Goal: Information Seeking & Learning: Learn about a topic

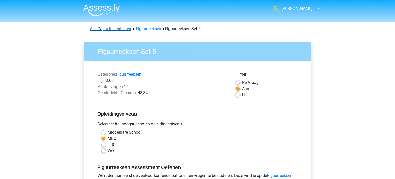
click at [117, 30] on link "Alle Capaciteitentesten" at bounding box center [110, 28] width 41 height 5
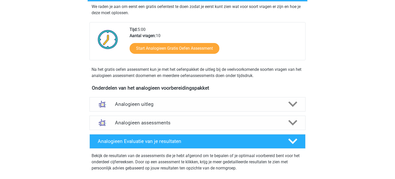
scroll to position [99, 0]
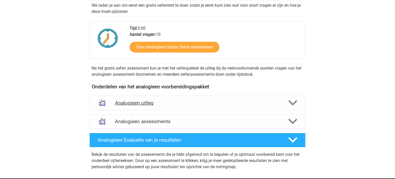
click at [249, 106] on div "Analogieen uitleg" at bounding box center [197, 103] width 216 height 14
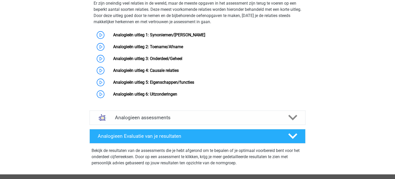
scroll to position [265, 0]
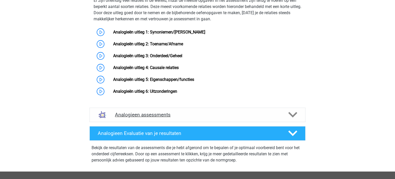
click at [294, 119] on icon at bounding box center [292, 114] width 9 height 9
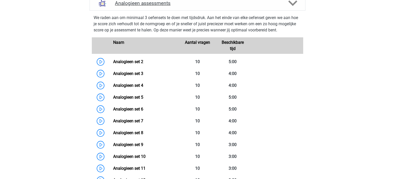
scroll to position [378, 0]
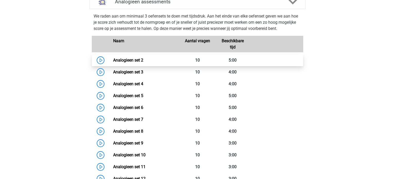
click at [130, 62] on link "Analogieen set 2" at bounding box center [128, 60] width 30 height 5
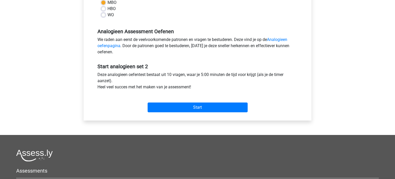
scroll to position [138, 0]
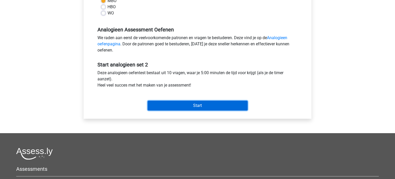
click at [209, 102] on input "Start" at bounding box center [198, 106] width 100 height 10
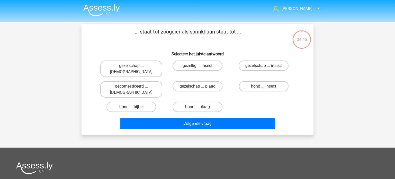
click at [140, 102] on label "hond ... bijbel" at bounding box center [131, 107] width 50 height 10
click at [135, 107] on input "hond ... bijbel" at bounding box center [132, 108] width 3 height 3
radio input "true"
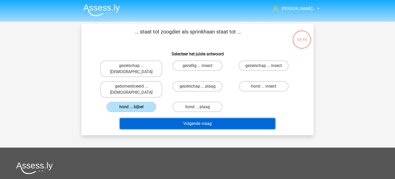
click at [188, 118] on button "Volgende vraag" at bounding box center [198, 123] width 156 height 11
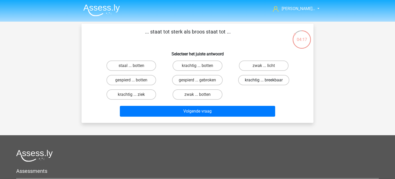
click at [272, 82] on label "krachtig ... breekbaar" at bounding box center [263, 80] width 51 height 10
click at [267, 82] on input "krachtig ... breekbaar" at bounding box center [265, 81] width 3 height 3
radio input "true"
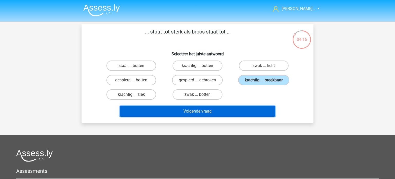
click at [237, 111] on button "Volgende vraag" at bounding box center [198, 111] width 156 height 11
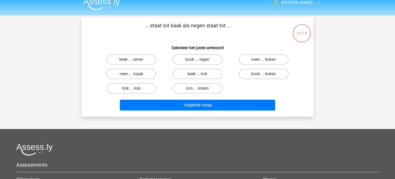
scroll to position [6, 0]
click at [149, 75] on label "neen ... kajak" at bounding box center [131, 74] width 50 height 10
click at [135, 75] on input "neen ... kajak" at bounding box center [132, 75] width 3 height 3
radio input "true"
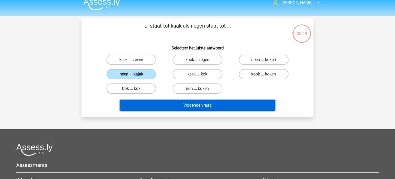
click at [174, 106] on button "Volgende vraag" at bounding box center [198, 105] width 156 height 11
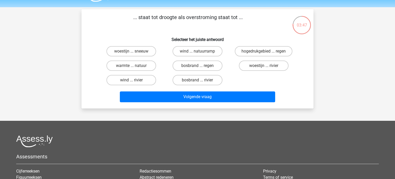
scroll to position [0, 0]
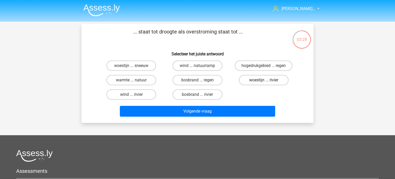
click at [263, 83] on label "woestijn ... rivier" at bounding box center [264, 80] width 50 height 10
click at [264, 83] on input "woestijn ... rivier" at bounding box center [265, 81] width 3 height 3
radio input "true"
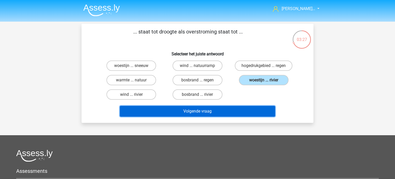
click at [232, 114] on button "Volgende vraag" at bounding box center [198, 111] width 156 height 11
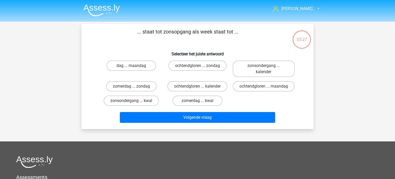
scroll to position [24, 0]
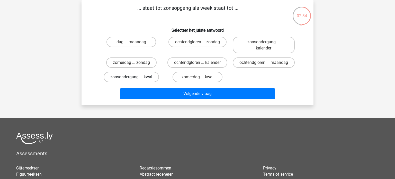
click at [141, 76] on label "zonsondergang ... kwal" at bounding box center [131, 77] width 55 height 10
click at [135, 77] on input "zonsondergang ... kwal" at bounding box center [132, 78] width 3 height 3
radio input "true"
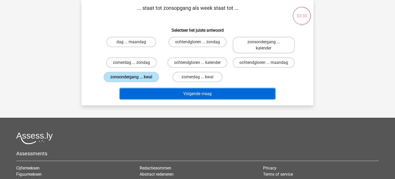
click at [170, 96] on button "Volgende vraag" at bounding box center [198, 93] width 156 height 11
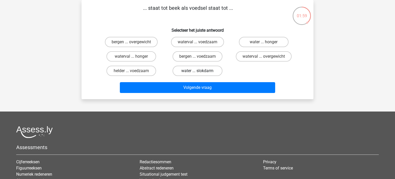
click at [182, 73] on label "water ... slokdarm" at bounding box center [198, 71] width 50 height 10
click at [197, 73] on input "water ... slokdarm" at bounding box center [198, 72] width 3 height 3
radio input "true"
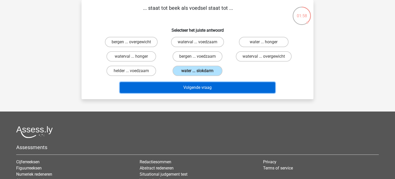
click at [175, 85] on button "Volgende vraag" at bounding box center [198, 87] width 156 height 11
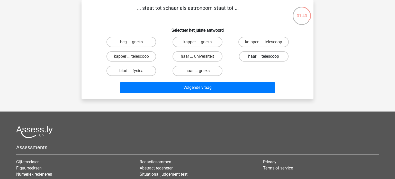
click at [251, 57] on label "haar ... telescoop" at bounding box center [264, 56] width 50 height 10
click at [264, 57] on input "haar ... telescoop" at bounding box center [265, 57] width 3 height 3
radio input "true"
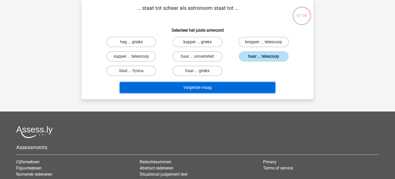
click at [212, 86] on button "Volgende vraag" at bounding box center [198, 87] width 156 height 11
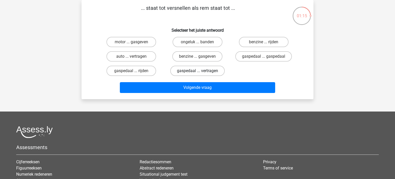
click at [212, 70] on label "gaspedaal ... vertragen" at bounding box center [197, 71] width 55 height 10
click at [201, 71] on input "gaspedaal ... vertragen" at bounding box center [198, 72] width 3 height 3
radio input "true"
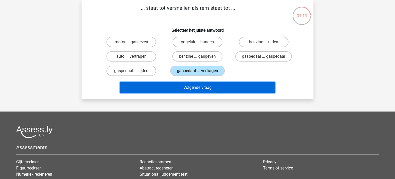
click at [205, 89] on button "Volgende vraag" at bounding box center [198, 87] width 156 height 11
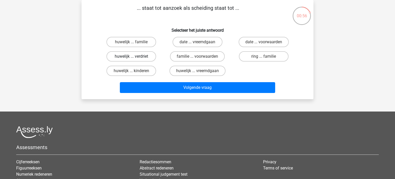
click at [144, 56] on label "huwelijk ... verdriet" at bounding box center [131, 56] width 50 height 10
click at [135, 56] on input "huwelijk ... verdriet" at bounding box center [132, 57] width 3 height 3
radio input "true"
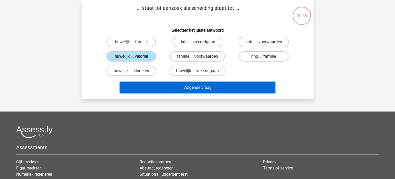
click at [162, 89] on button "Volgende vraag" at bounding box center [198, 87] width 156 height 11
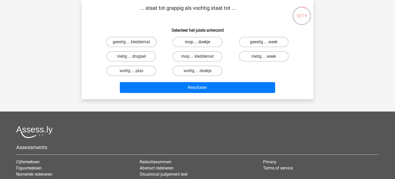
click at [186, 46] on label "mop ... doekje" at bounding box center [198, 42] width 50 height 10
click at [197, 45] on input "mop ... doekje" at bounding box center [198, 43] width 3 height 3
radio input "true"
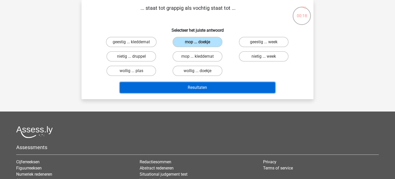
click at [179, 86] on button "Resultaten" at bounding box center [198, 87] width 156 height 11
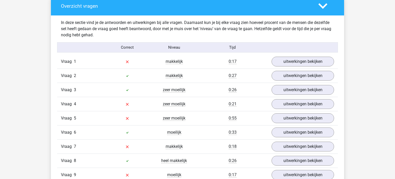
scroll to position [301, 0]
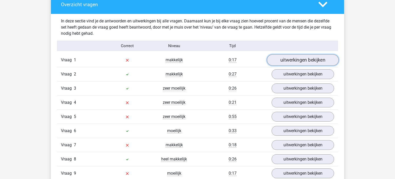
click at [301, 60] on link "uitwerkingen bekijken" at bounding box center [303, 60] width 72 height 11
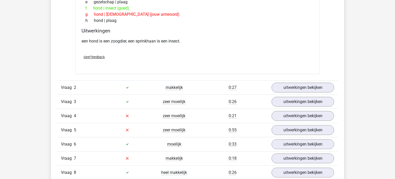
scroll to position [424, 0]
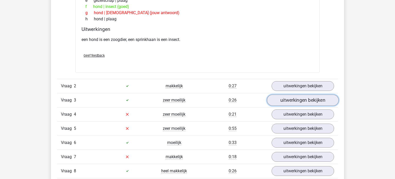
click at [283, 101] on link "uitwerkingen bekijken" at bounding box center [303, 99] width 72 height 11
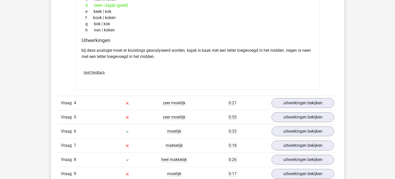
scroll to position [571, 0]
click at [283, 101] on link "uitwerkingen bekijken" at bounding box center [303, 102] width 62 height 10
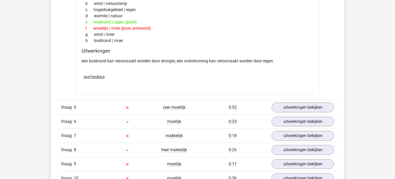
scroll to position [716, 0]
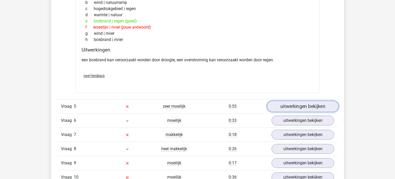
click at [280, 108] on link "uitwerkingen bekijken" at bounding box center [303, 106] width 72 height 11
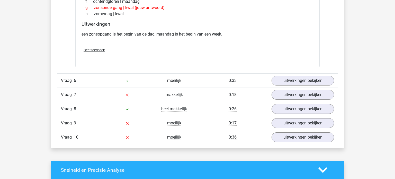
scroll to position [884, 0]
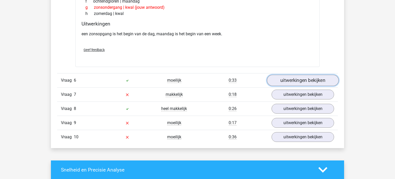
click at [293, 80] on link "uitwerkingen bekijken" at bounding box center [303, 80] width 72 height 11
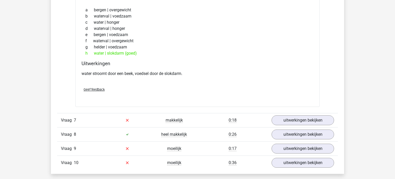
scroll to position [989, 0]
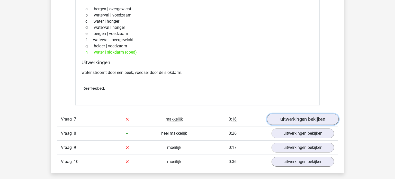
click at [280, 115] on link "uitwerkingen bekijken" at bounding box center [303, 118] width 72 height 11
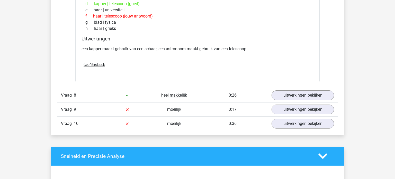
scroll to position [1155, 0]
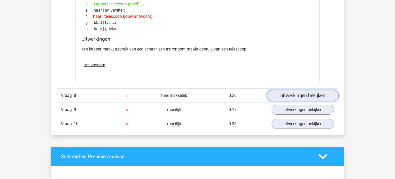
click at [281, 97] on link "uitwerkingen bekijken" at bounding box center [303, 95] width 72 height 11
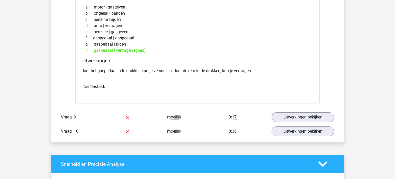
scroll to position [1276, 0]
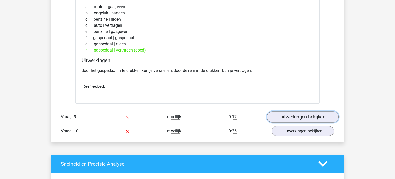
click at [282, 117] on link "uitwerkingen bekijken" at bounding box center [303, 116] width 72 height 11
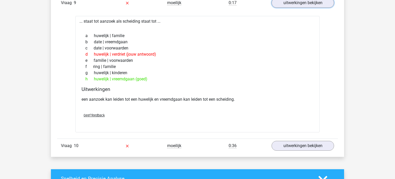
scroll to position [1394, 0]
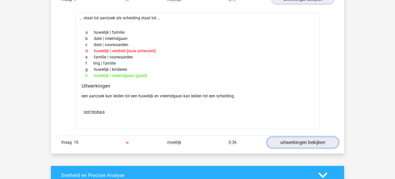
click at [280, 142] on link "uitwerkingen bekijken" at bounding box center [303, 142] width 72 height 11
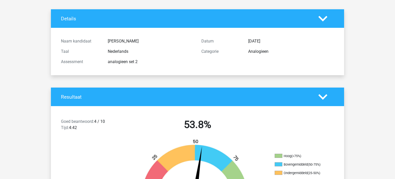
scroll to position [0, 0]
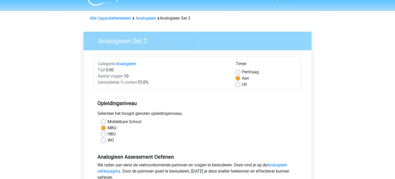
scroll to position [10, 0]
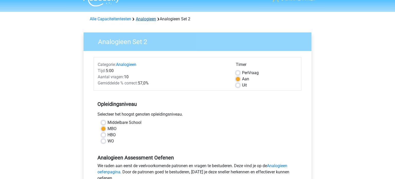
click at [147, 20] on link "Analogieen" at bounding box center [146, 18] width 20 height 5
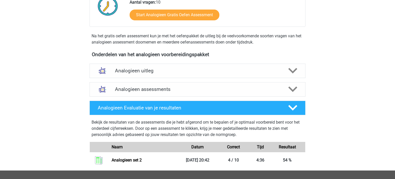
scroll to position [132, 0]
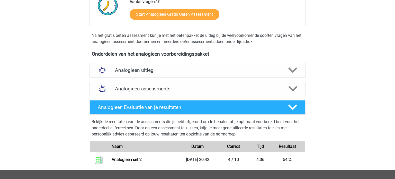
click at [143, 87] on h4 "Analogieen assessments" at bounding box center [197, 89] width 165 height 6
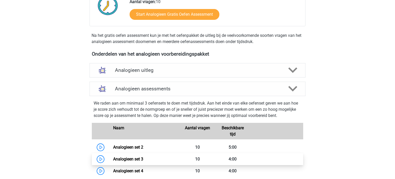
click at [132, 159] on link "Analogieen set 3" at bounding box center [128, 158] width 30 height 5
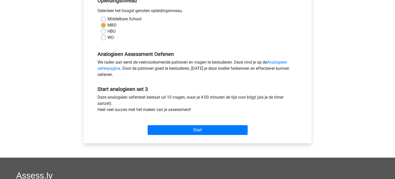
scroll to position [118, 0]
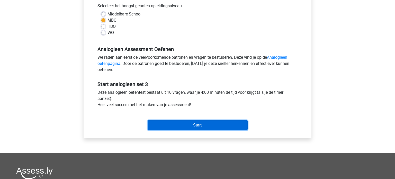
click at [189, 124] on input "Start" at bounding box center [198, 125] width 100 height 10
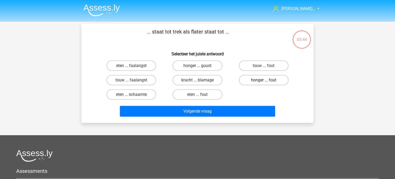
click at [267, 79] on label "honger ... fout" at bounding box center [264, 80] width 50 height 10
click at [267, 80] on input "honger ... fout" at bounding box center [265, 81] width 3 height 3
radio input "true"
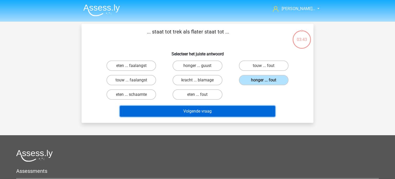
click at [191, 113] on button "Volgende vraag" at bounding box center [198, 111] width 156 height 11
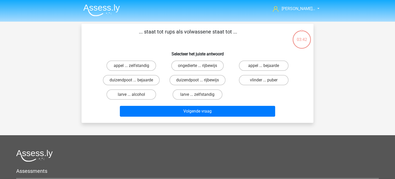
scroll to position [24, 0]
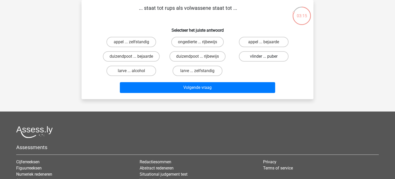
click at [267, 59] on label "vlinder ... puber" at bounding box center [264, 56] width 50 height 10
click at [267, 59] on input "vlinder ... puber" at bounding box center [265, 57] width 3 height 3
radio input "true"
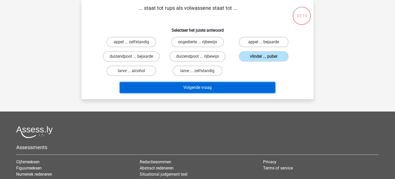
click at [220, 90] on button "Volgende vraag" at bounding box center [198, 87] width 156 height 11
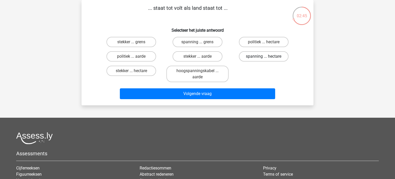
click at [265, 55] on label "spanning ... hectare" at bounding box center [264, 56] width 50 height 10
click at [265, 56] on input "spanning ... hectare" at bounding box center [265, 57] width 3 height 3
radio input "true"
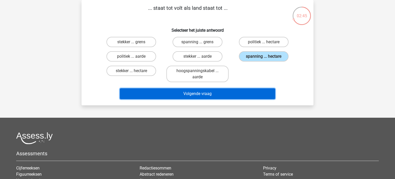
click at [215, 96] on button "Volgende vraag" at bounding box center [198, 93] width 156 height 11
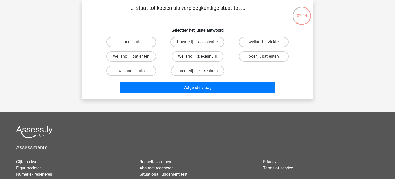
click at [205, 57] on label "weiland ... ziekenhuis" at bounding box center [197, 56] width 52 height 10
click at [201, 57] on input "weiland ... ziekenhuis" at bounding box center [198, 57] width 3 height 3
radio input "true"
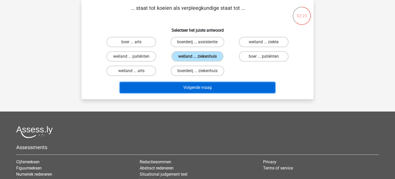
click at [194, 84] on button "Volgende vraag" at bounding box center [198, 87] width 156 height 11
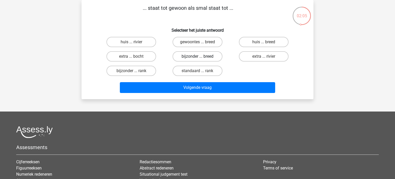
click at [206, 60] on label "bijzonder ... breed" at bounding box center [198, 56] width 50 height 10
click at [201, 60] on input "bijzonder ... breed" at bounding box center [198, 57] width 3 height 3
radio input "true"
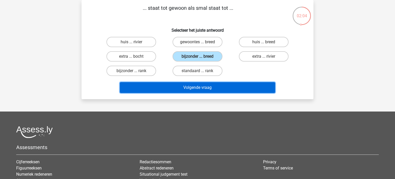
click at [198, 86] on button "Volgende vraag" at bounding box center [198, 87] width 156 height 11
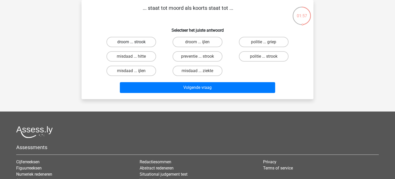
click at [124, 41] on label "droom ... strook" at bounding box center [131, 42] width 50 height 10
click at [131, 42] on input "droom ... strook" at bounding box center [132, 43] width 3 height 3
radio input "true"
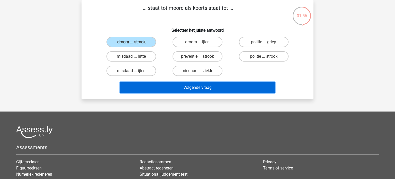
click at [180, 87] on button "Volgende vraag" at bounding box center [198, 87] width 156 height 11
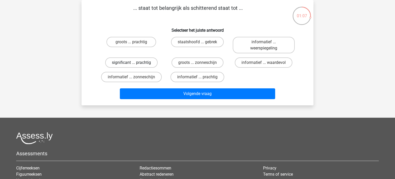
click at [143, 62] on label "significant ... prachtig" at bounding box center [131, 62] width 52 height 10
click at [135, 62] on input "significant ... prachtig" at bounding box center [132, 63] width 3 height 3
radio input "true"
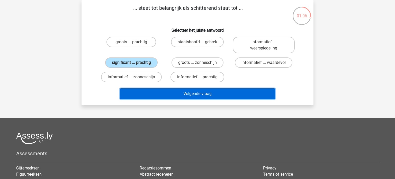
click at [185, 94] on button "Volgende vraag" at bounding box center [198, 93] width 156 height 11
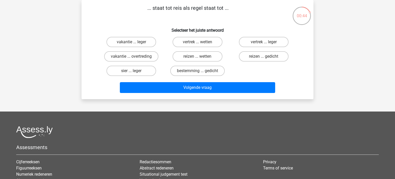
click at [133, 72] on input "sier ... leger" at bounding box center [132, 72] width 3 height 3
radio input "true"
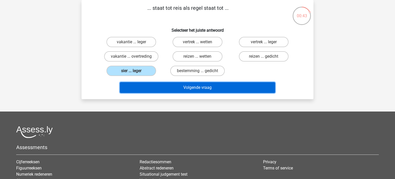
click at [164, 88] on button "Volgende vraag" at bounding box center [198, 87] width 156 height 11
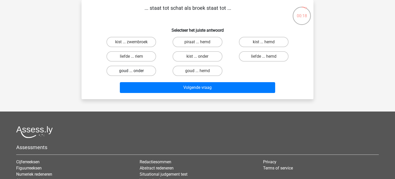
click at [137, 72] on label "goud ... onder" at bounding box center [131, 71] width 50 height 10
click at [135, 72] on input "goud ... onder" at bounding box center [132, 72] width 3 height 3
radio input "true"
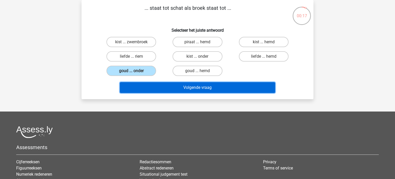
click at [167, 88] on button "Volgende vraag" at bounding box center [198, 87] width 156 height 11
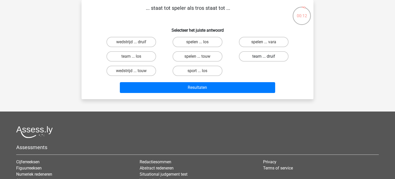
click at [268, 59] on label "team ... druif" at bounding box center [264, 56] width 50 height 10
click at [267, 59] on input "team ... druif" at bounding box center [265, 57] width 3 height 3
radio input "true"
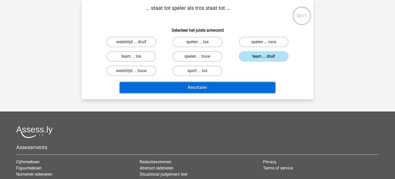
click at [222, 89] on button "Resultaten" at bounding box center [198, 87] width 156 height 11
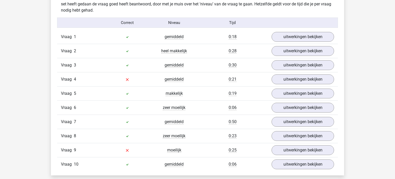
scroll to position [324, 0]
click at [299, 79] on link "uitwerkingen bekijken" at bounding box center [303, 79] width 72 height 11
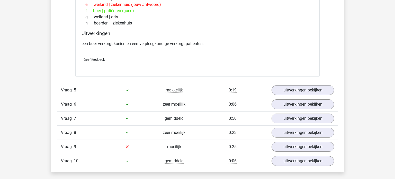
scroll to position [458, 0]
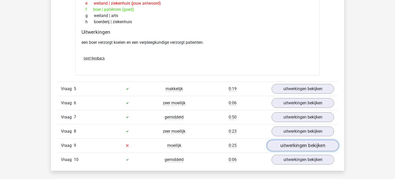
click at [308, 142] on link "uitwerkingen bekijken" at bounding box center [303, 145] width 72 height 11
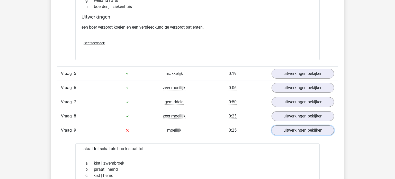
scroll to position [473, 0]
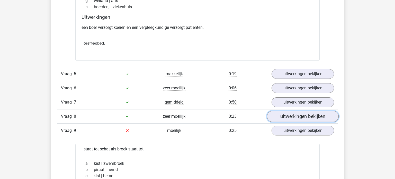
click at [317, 112] on link "uitwerkingen bekijken" at bounding box center [303, 116] width 72 height 11
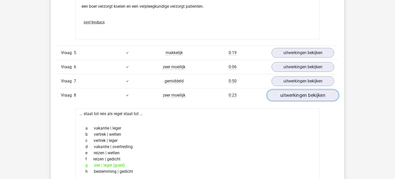
scroll to position [494, 0]
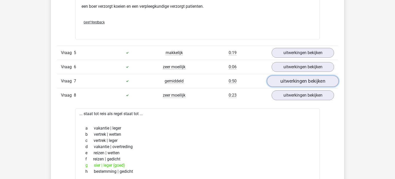
click at [315, 77] on link "uitwerkingen bekijken" at bounding box center [303, 80] width 72 height 11
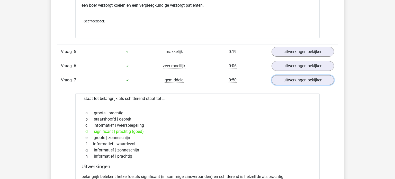
scroll to position [493, 0]
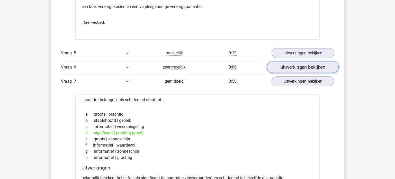
click at [301, 67] on link "uitwerkingen bekijken" at bounding box center [303, 66] width 72 height 11
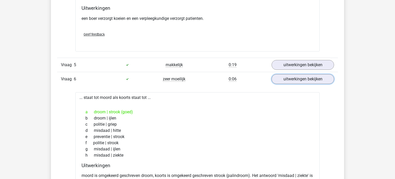
scroll to position [472, 0]
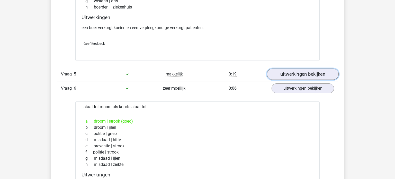
click at [292, 71] on link "uitwerkingen bekijken" at bounding box center [303, 73] width 72 height 11
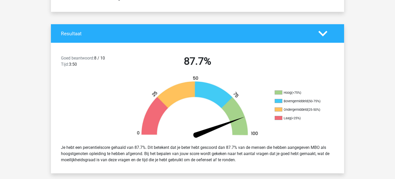
scroll to position [0, 0]
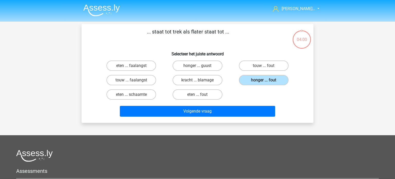
scroll to position [24, 0]
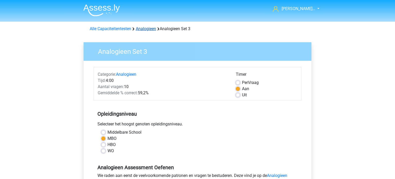
click at [149, 28] on link "Analogieen" at bounding box center [146, 28] width 20 height 5
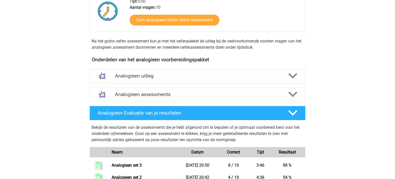
scroll to position [127, 0]
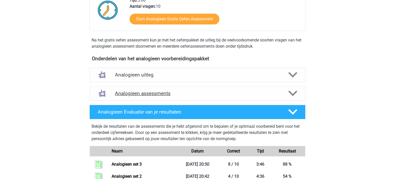
click at [142, 93] on h4 "Analogieen assessments" at bounding box center [197, 93] width 165 height 6
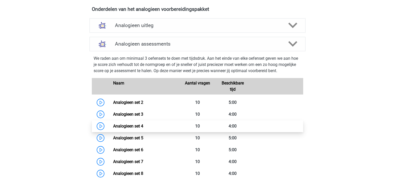
scroll to position [177, 0]
click at [140, 126] on link "Analogieen set 4" at bounding box center [128, 125] width 30 height 5
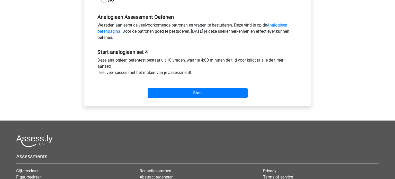
scroll to position [149, 0]
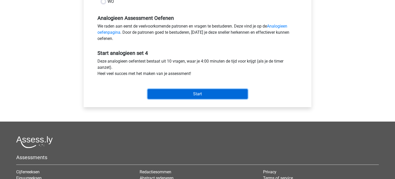
click at [198, 97] on input "Start" at bounding box center [198, 94] width 100 height 10
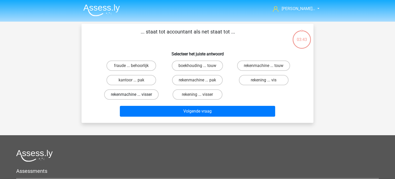
click at [127, 95] on label "rekenmachine ... visser" at bounding box center [131, 94] width 55 height 10
click at [131, 95] on input "rekenmachine ... visser" at bounding box center [132, 95] width 3 height 3
radio input "true"
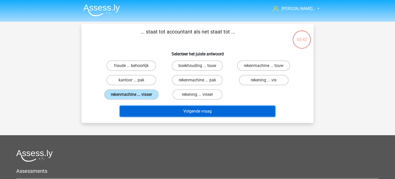
click at [185, 112] on button "Volgende vraag" at bounding box center [198, 111] width 156 height 11
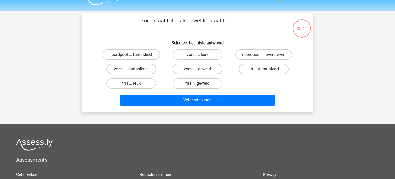
scroll to position [9, 0]
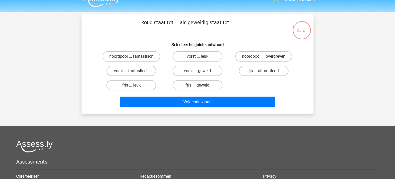
click at [134, 85] on input "fris ... leuk" at bounding box center [132, 86] width 3 height 3
radio input "true"
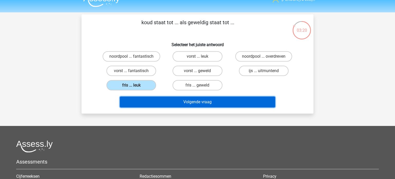
click at [196, 99] on button "Volgende vraag" at bounding box center [198, 101] width 156 height 11
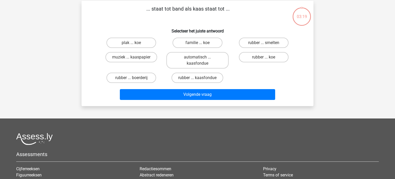
scroll to position [24, 0]
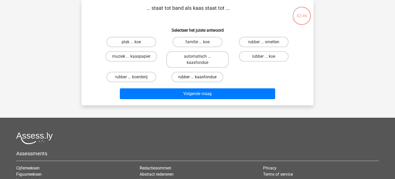
click at [195, 79] on label "rubber ... kaasfondue" at bounding box center [197, 77] width 52 height 10
click at [197, 79] on input "rubber ... kaasfondue" at bounding box center [198, 78] width 3 height 3
radio input "true"
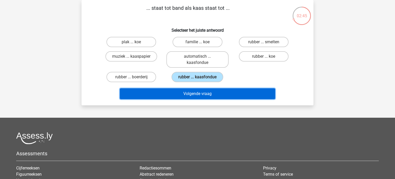
click at [195, 92] on button "Volgende vraag" at bounding box center [198, 93] width 156 height 11
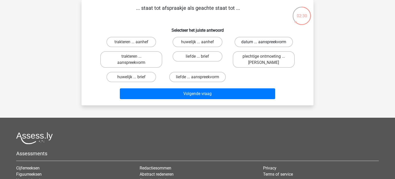
click at [265, 40] on label "datum ... aanspreekvorm" at bounding box center [263, 42] width 58 height 10
click at [265, 42] on input "datum ... aanspreekvorm" at bounding box center [265, 43] width 3 height 3
radio input "true"
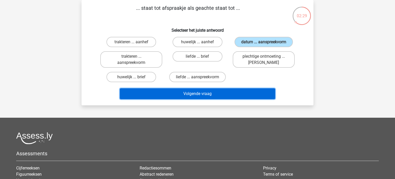
click at [215, 95] on button "Volgende vraag" at bounding box center [198, 93] width 156 height 11
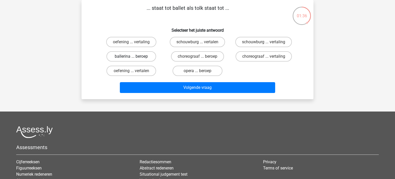
click at [140, 57] on label "ballerina ... beroep" at bounding box center [131, 56] width 50 height 10
click at [135, 57] on input "ballerina ... beroep" at bounding box center [132, 57] width 3 height 3
radio input "true"
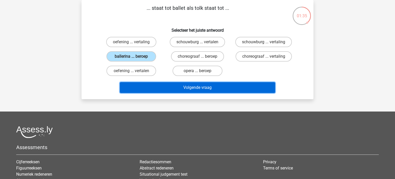
click at [171, 85] on button "Volgende vraag" at bounding box center [198, 87] width 156 height 11
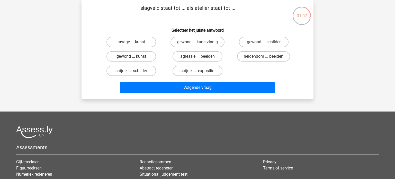
click at [147, 56] on label "gewond ... kunst" at bounding box center [131, 56] width 50 height 10
click at [135, 56] on input "gewond ... kunst" at bounding box center [132, 57] width 3 height 3
radio input "true"
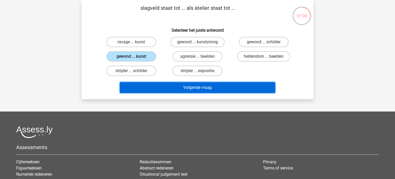
click at [175, 88] on button "Volgende vraag" at bounding box center [198, 87] width 156 height 11
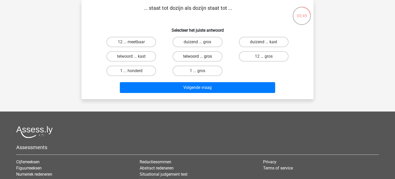
click at [213, 57] on label "telwoord ... gros" at bounding box center [198, 56] width 50 height 10
click at [201, 57] on input "telwoord ... gros" at bounding box center [198, 57] width 3 height 3
radio input "true"
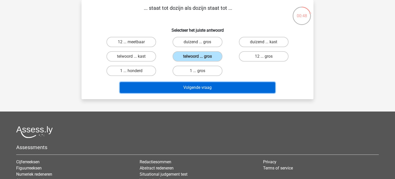
click at [206, 86] on button "Volgende vraag" at bounding box center [198, 87] width 156 height 11
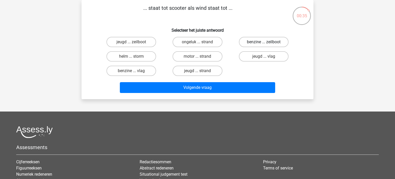
click at [266, 41] on label "benzine ... zeilboot" at bounding box center [264, 42] width 50 height 10
click at [266, 42] on input "benzine ... zeilboot" at bounding box center [265, 43] width 3 height 3
radio input "true"
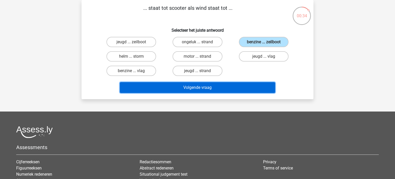
click at [228, 86] on button "Volgende vraag" at bounding box center [198, 87] width 156 height 11
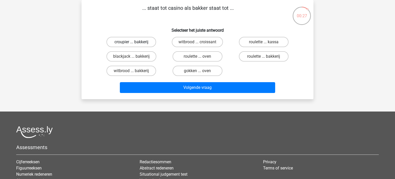
click at [139, 41] on label "croupier ... bakkerij" at bounding box center [131, 42] width 50 height 10
click at [135, 42] on input "croupier ... bakkerij" at bounding box center [132, 43] width 3 height 3
radio input "true"
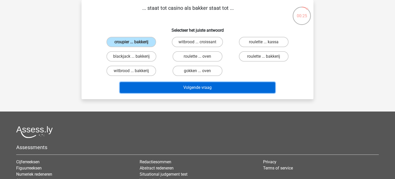
click at [192, 88] on button "Volgende vraag" at bounding box center [198, 87] width 156 height 11
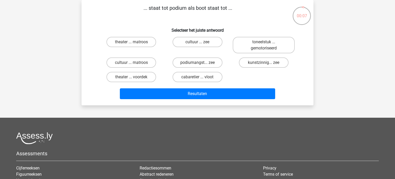
click at [132, 43] on input "theater ... matroos" at bounding box center [132, 43] width 3 height 3
radio input "true"
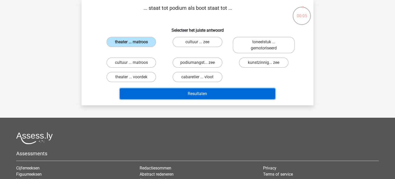
click at [170, 97] on button "Resultaten" at bounding box center [198, 93] width 156 height 11
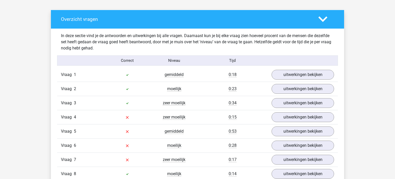
scroll to position [287, 0]
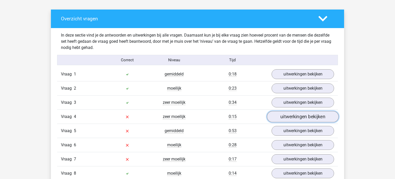
click at [298, 115] on link "uitwerkingen bekijken" at bounding box center [303, 116] width 72 height 11
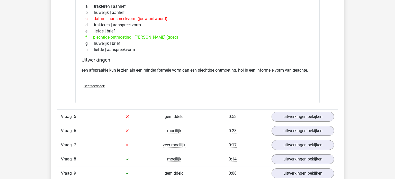
scroll to position [438, 0]
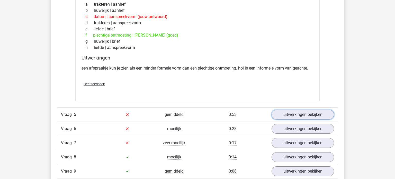
click at [298, 115] on link "uitwerkingen bekijken" at bounding box center [303, 115] width 62 height 10
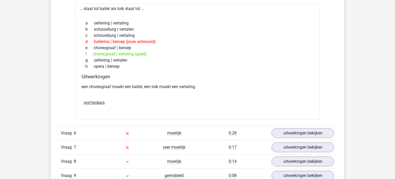
scroll to position [564, 0]
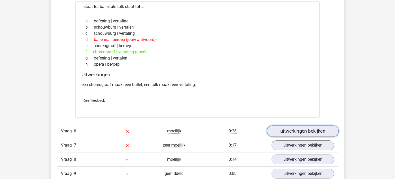
click at [298, 128] on link "uitwerkingen bekijken" at bounding box center [303, 130] width 72 height 11
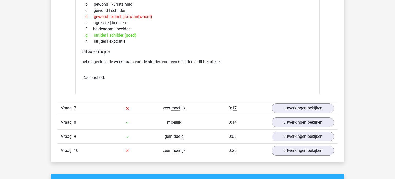
scroll to position [737, 0]
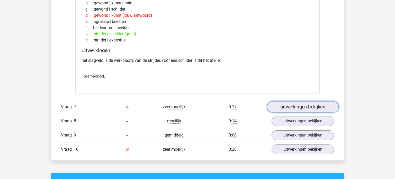
click at [299, 107] on link "uitwerkingen bekijken" at bounding box center [303, 106] width 72 height 11
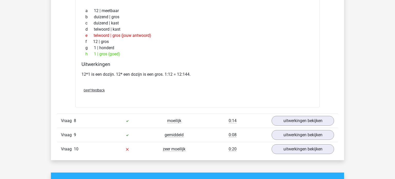
scroll to position [873, 0]
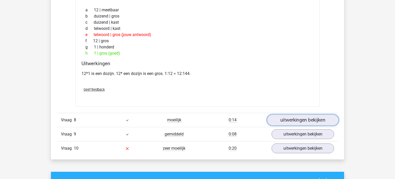
click at [297, 116] on link "uitwerkingen bekijken" at bounding box center [303, 119] width 72 height 11
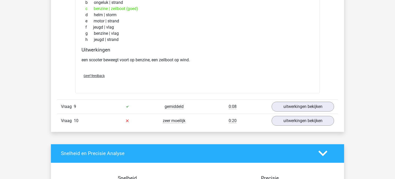
scroll to position [1034, 0]
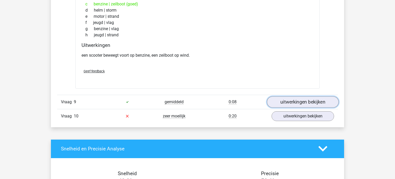
click at [296, 100] on link "uitwerkingen bekijken" at bounding box center [303, 101] width 72 height 11
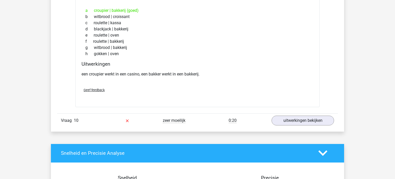
scroll to position [1160, 0]
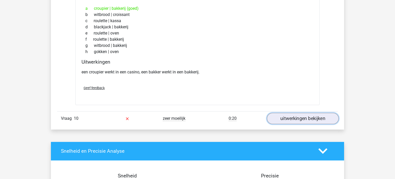
click at [295, 115] on link "uitwerkingen bekijken" at bounding box center [303, 118] width 72 height 11
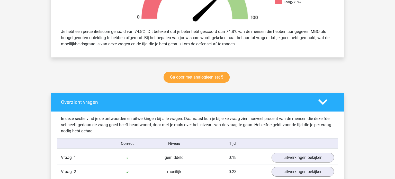
scroll to position [0, 0]
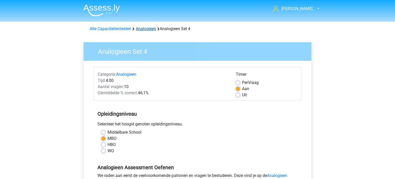
click at [147, 29] on link "Analogieen" at bounding box center [146, 28] width 20 height 5
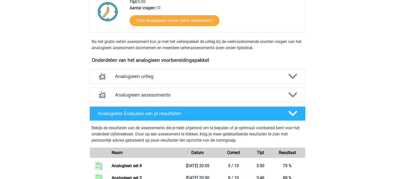
scroll to position [126, 0]
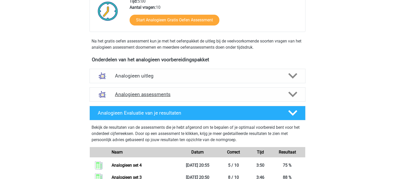
click at [147, 95] on h4 "Analogieen assessments" at bounding box center [197, 94] width 165 height 6
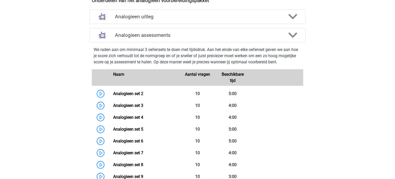
scroll to position [192, 0]
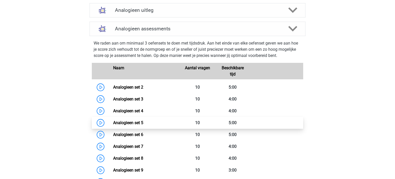
click at [140, 122] on link "Analogieen set 5" at bounding box center [128, 122] width 30 height 5
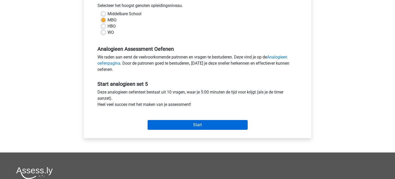
scroll to position [124, 0]
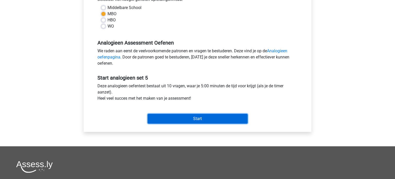
click at [169, 119] on input "Start" at bounding box center [198, 119] width 100 height 10
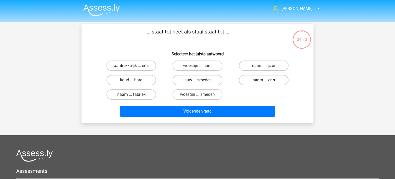
click at [261, 80] on label "naam ... erts" at bounding box center [264, 80] width 50 height 10
click at [264, 80] on input "naam ... erts" at bounding box center [265, 81] width 3 height 3
radio input "true"
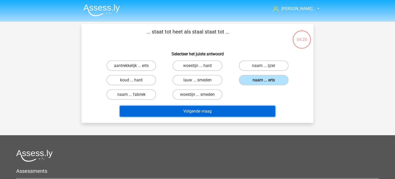
click at [219, 111] on button "Volgende vraag" at bounding box center [198, 111] width 156 height 11
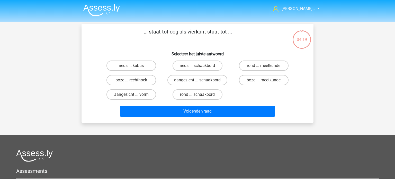
scroll to position [24, 0]
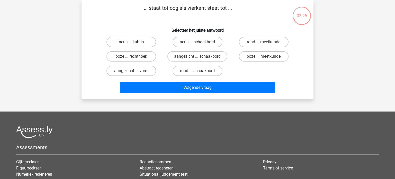
click at [147, 42] on label "neus ... kubus" at bounding box center [131, 42] width 50 height 10
click at [135, 42] on input "neus ... kubus" at bounding box center [132, 43] width 3 height 3
radio input "true"
click at [247, 42] on label "rond ... meetkunde" at bounding box center [264, 42] width 50 height 10
click at [264, 42] on input "rond ... meetkunde" at bounding box center [265, 43] width 3 height 3
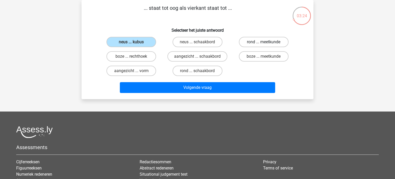
radio input "true"
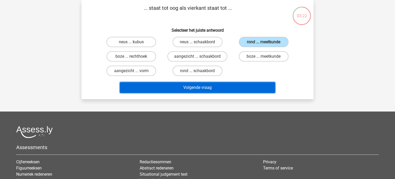
click at [218, 87] on button "Volgende vraag" at bounding box center [198, 87] width 156 height 11
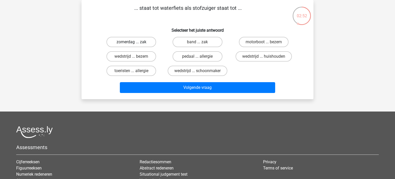
click at [148, 43] on label "zomerdag ... zak" at bounding box center [131, 42] width 50 height 10
click at [135, 43] on input "zomerdag ... zak" at bounding box center [132, 43] width 3 height 3
radio input "true"
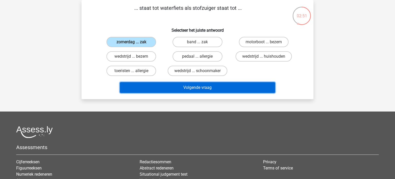
click at [188, 89] on button "Volgende vraag" at bounding box center [198, 87] width 156 height 11
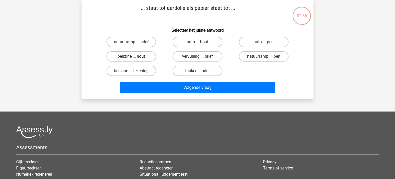
click at [136, 59] on label "benzine ... hout" at bounding box center [131, 56] width 50 height 10
click at [135, 59] on input "benzine ... hout" at bounding box center [132, 57] width 3 height 3
radio input "true"
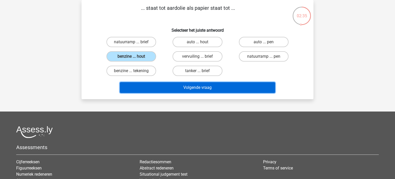
click at [164, 91] on button "Volgende vraag" at bounding box center [198, 87] width 156 height 11
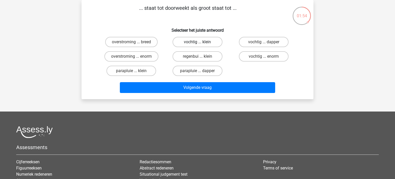
click at [200, 40] on label "vochtig ... klein" at bounding box center [198, 42] width 50 height 10
click at [200, 42] on input "vochtig ... klein" at bounding box center [198, 43] width 3 height 3
radio input "true"
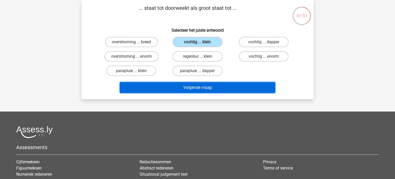
click at [192, 85] on button "Volgende vraag" at bounding box center [198, 87] width 156 height 11
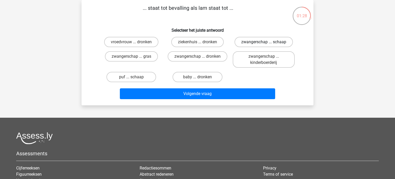
click at [277, 46] on label "zwangerschap ... schaap" at bounding box center [263, 42] width 58 height 10
click at [267, 45] on input "zwangerschap ... schaap" at bounding box center [265, 43] width 3 height 3
radio input "true"
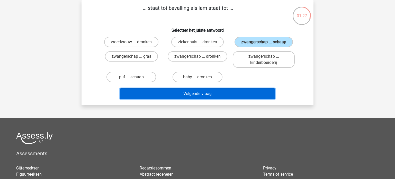
click at [226, 96] on button "Volgende vraag" at bounding box center [198, 93] width 156 height 11
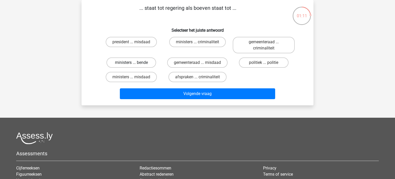
click at [140, 62] on label "ministers ... bende" at bounding box center [131, 62] width 50 height 10
click at [135, 62] on input "ministers ... bende" at bounding box center [132, 63] width 3 height 3
radio input "true"
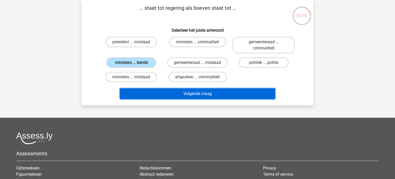
click at [172, 94] on button "Volgende vraag" at bounding box center [198, 93] width 156 height 11
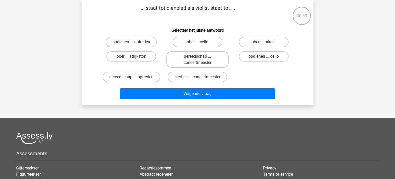
click at [269, 57] on label "opdienen ... cello" at bounding box center [264, 56] width 50 height 10
click at [267, 57] on input "opdienen ... cello" at bounding box center [265, 57] width 3 height 3
radio input "true"
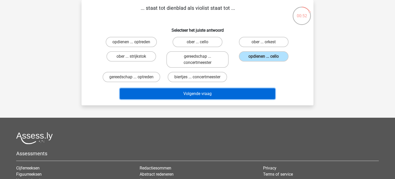
click at [221, 90] on button "Volgende vraag" at bounding box center [198, 93] width 156 height 11
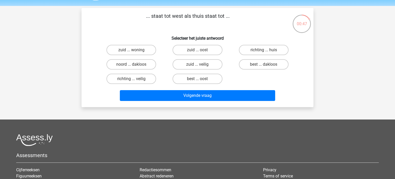
scroll to position [15, 0]
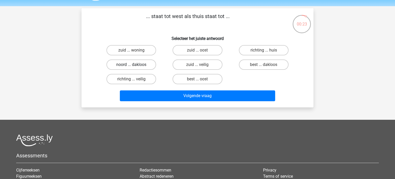
click at [142, 62] on label "noord ... dakloos" at bounding box center [131, 64] width 50 height 10
click at [135, 65] on input "noord ... dakloos" at bounding box center [132, 66] width 3 height 3
radio input "true"
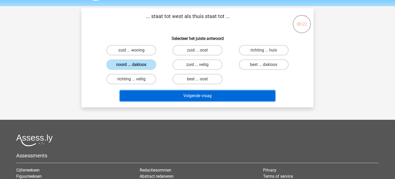
click at [177, 97] on button "Volgende vraag" at bounding box center [198, 95] width 156 height 11
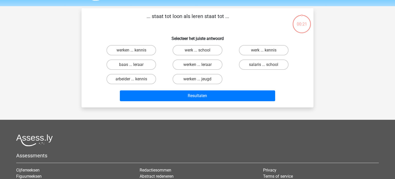
scroll to position [24, 0]
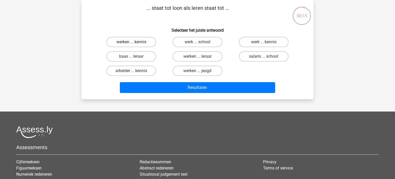
click at [142, 40] on label "werken ... kennis" at bounding box center [131, 42] width 50 height 10
click at [135, 42] on input "werken ... kennis" at bounding box center [132, 43] width 3 height 3
radio input "true"
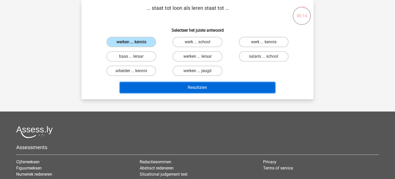
click at [170, 85] on button "Resultaten" at bounding box center [198, 87] width 156 height 11
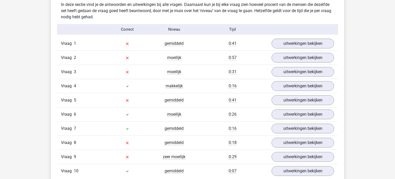
scroll to position [315, 0]
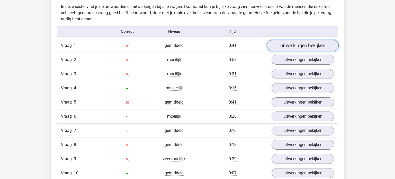
click at [297, 43] on link "uitwerkingen bekijken" at bounding box center [303, 45] width 72 height 11
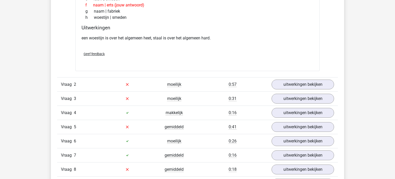
scroll to position [424, 0]
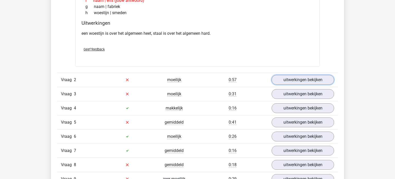
click at [276, 77] on link "uitwerkingen bekijken" at bounding box center [303, 80] width 62 height 10
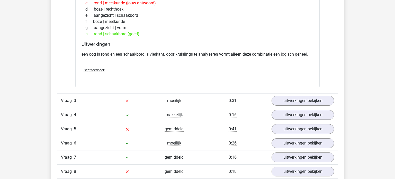
scroll to position [547, 0]
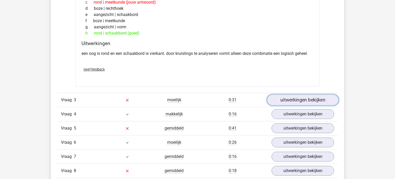
click at [278, 98] on link "uitwerkingen bekijken" at bounding box center [303, 99] width 72 height 11
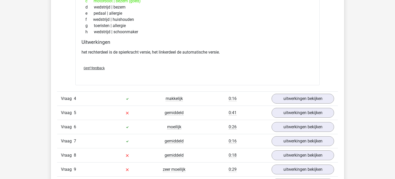
scroll to position [698, 0]
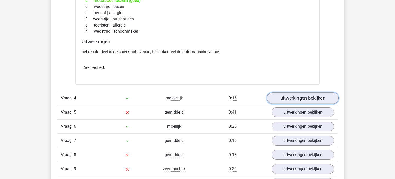
click at [272, 95] on link "uitwerkingen bekijken" at bounding box center [303, 97] width 72 height 11
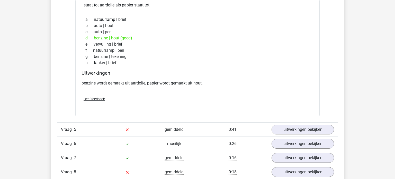
scroll to position [811, 0]
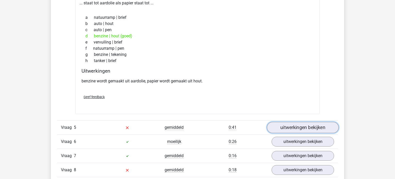
click at [281, 127] on link "uitwerkingen bekijken" at bounding box center [303, 127] width 72 height 11
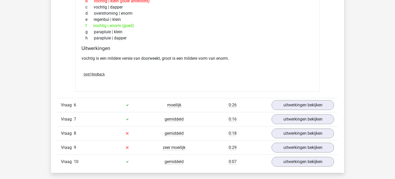
scroll to position [977, 0]
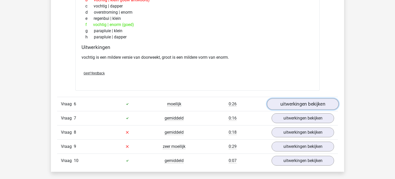
click at [277, 103] on link "uitwerkingen bekijken" at bounding box center [303, 103] width 72 height 11
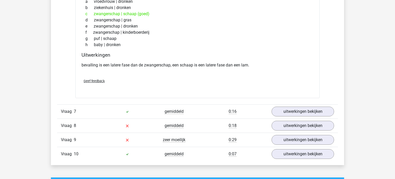
scroll to position [1120, 0]
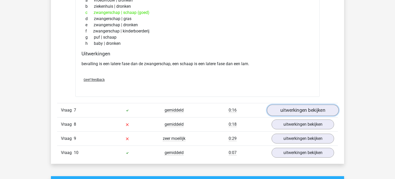
click at [281, 108] on link "uitwerkingen bekijken" at bounding box center [303, 109] width 72 height 11
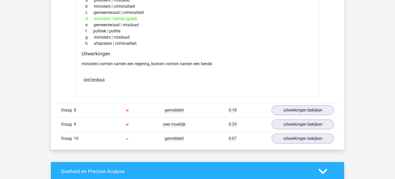
scroll to position [1264, 0]
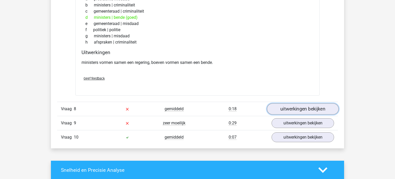
click at [281, 107] on link "uitwerkingen bekijken" at bounding box center [303, 108] width 72 height 11
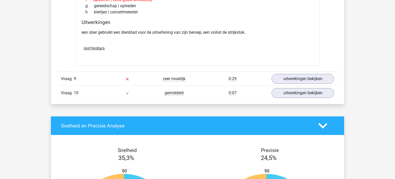
scroll to position [1440, 0]
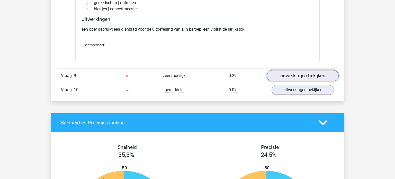
click at [285, 75] on link "uitwerkingen bekijken" at bounding box center [303, 75] width 72 height 11
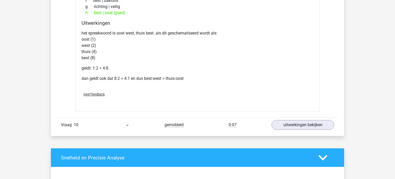
scroll to position [1579, 0]
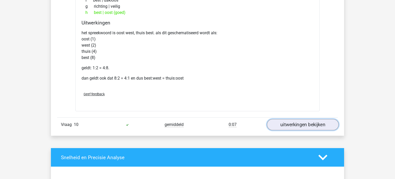
click at [285, 119] on link "uitwerkingen bekijken" at bounding box center [303, 124] width 72 height 11
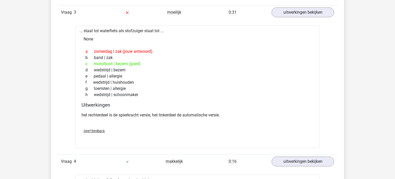
scroll to position [633, 0]
